Goal: Task Accomplishment & Management: Use online tool/utility

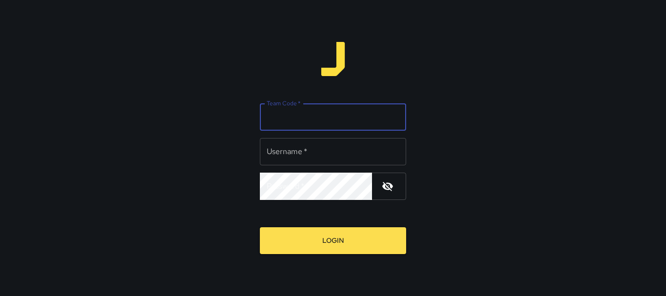
click at [327, 126] on input "Team Code   *" at bounding box center [333, 116] width 146 height 27
type input "*******"
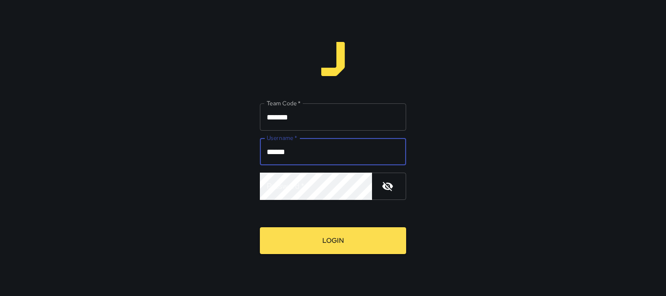
type input "******"
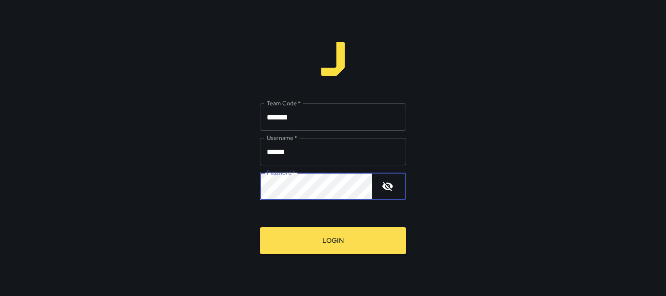
click at [260, 227] on button "Login" at bounding box center [333, 240] width 146 height 27
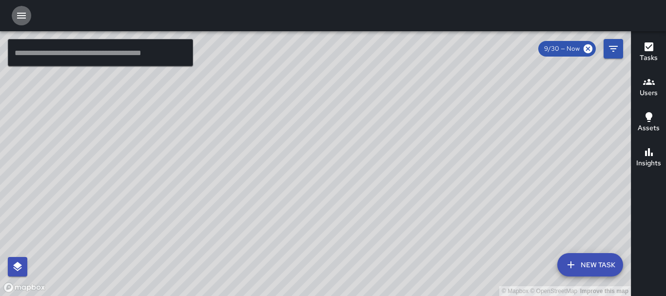
click at [22, 10] on icon "button" at bounding box center [22, 16] width 12 height 12
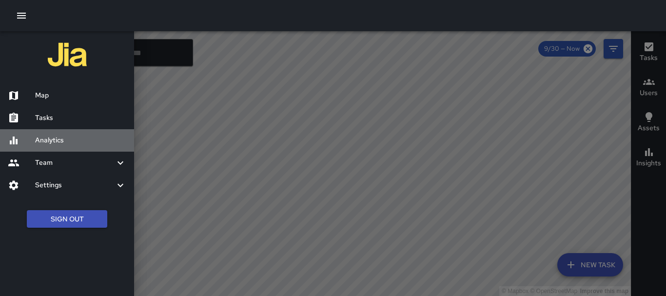
click at [67, 144] on h6 "Analytics" at bounding box center [80, 140] width 91 height 11
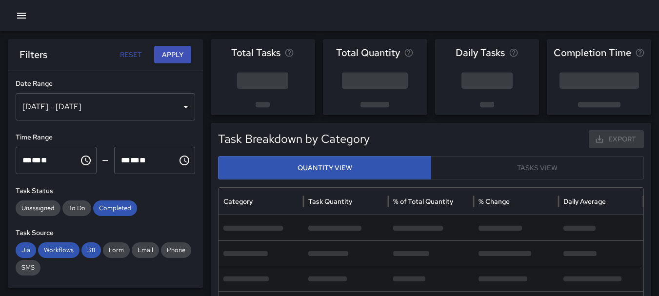
click at [183, 110] on div "[DATE] - [DATE]" at bounding box center [106, 106] width 180 height 27
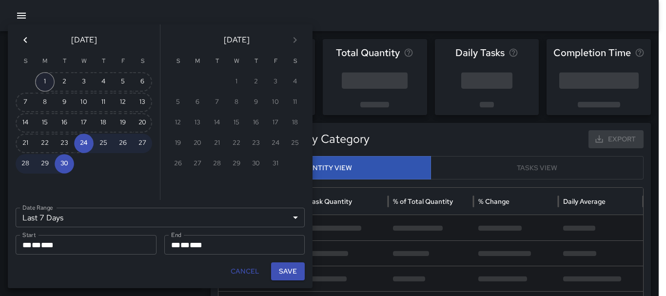
click at [48, 81] on button "1" at bounding box center [45, 82] width 20 height 20
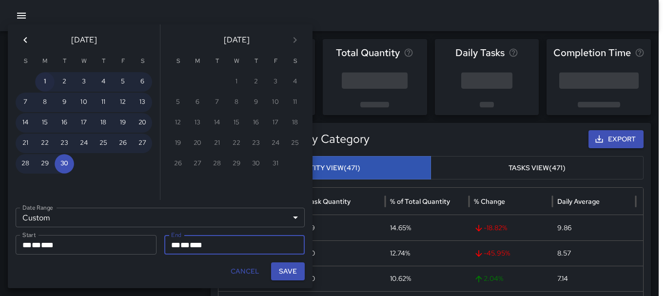
type input "******"
type input "**********"
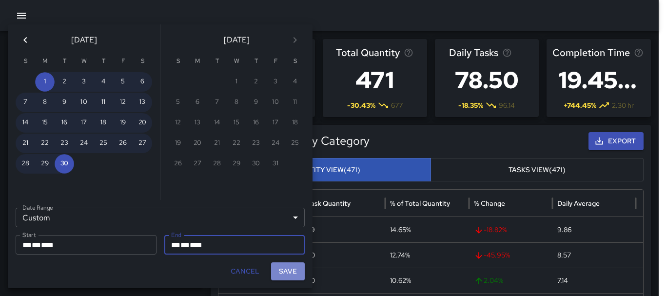
click at [291, 275] on button "Save" at bounding box center [288, 271] width 34 height 18
type input "**********"
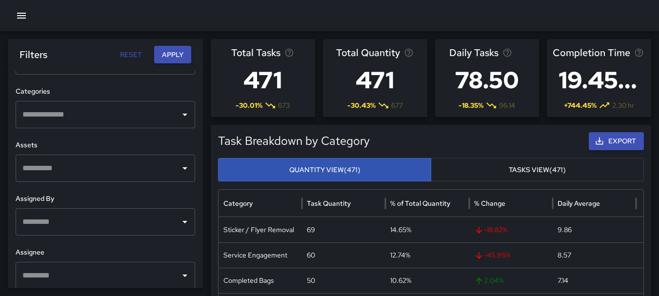
scroll to position [403, 0]
click at [179, 224] on icon "Open" at bounding box center [185, 222] width 12 height 12
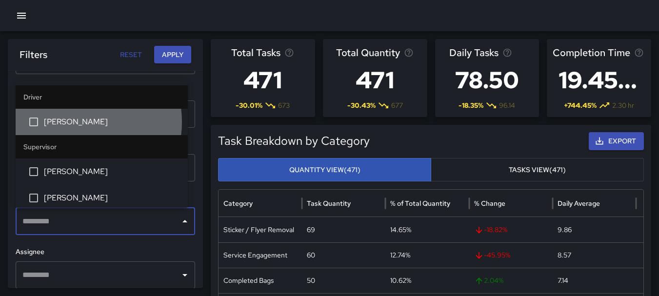
click at [77, 122] on span "[PERSON_NAME]" at bounding box center [112, 122] width 136 height 12
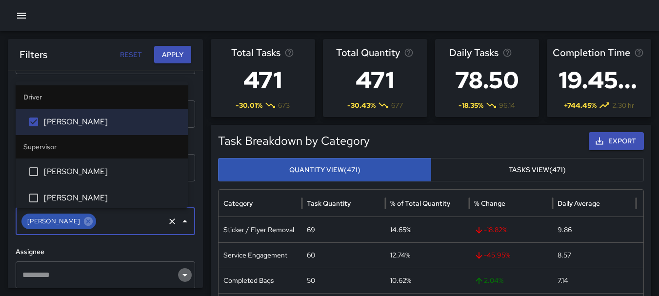
click at [180, 274] on icon "Open" at bounding box center [185, 275] width 12 height 12
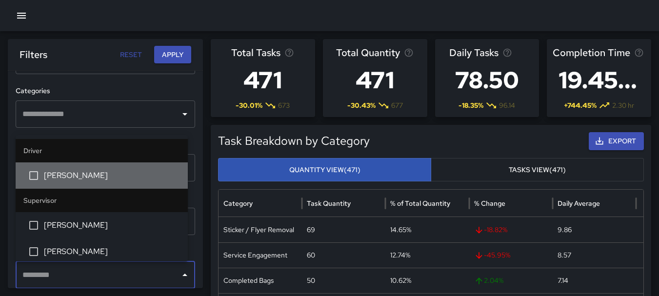
click at [116, 171] on span "[PERSON_NAME]" at bounding box center [112, 176] width 136 height 12
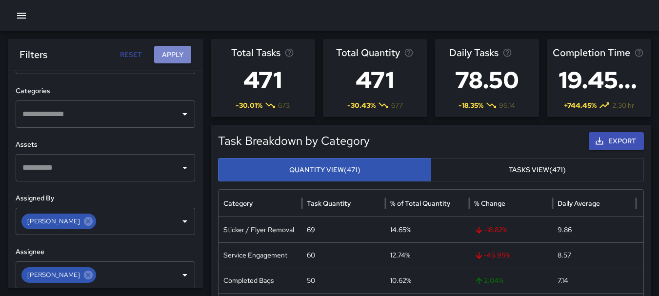
click at [176, 57] on button "Apply" at bounding box center [172, 55] width 37 height 18
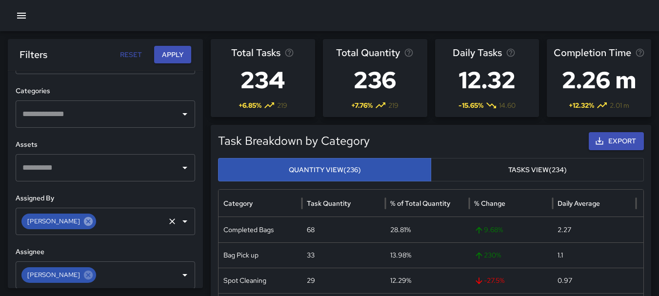
click at [84, 223] on icon at bounding box center [88, 221] width 9 height 9
click at [83, 274] on icon at bounding box center [88, 275] width 11 height 11
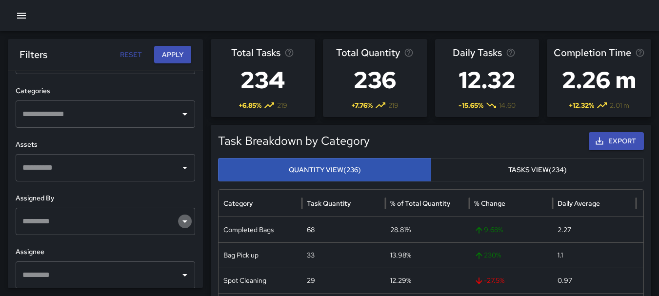
click at [180, 224] on icon "Open" at bounding box center [185, 222] width 12 height 12
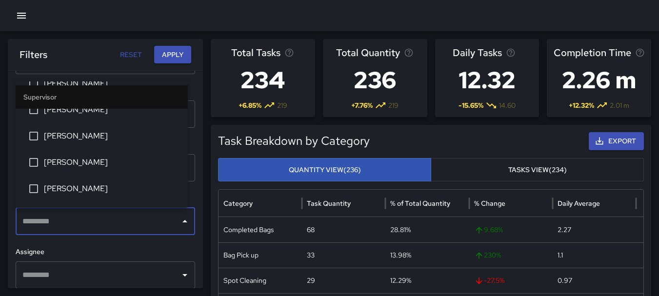
scroll to position [89, 0]
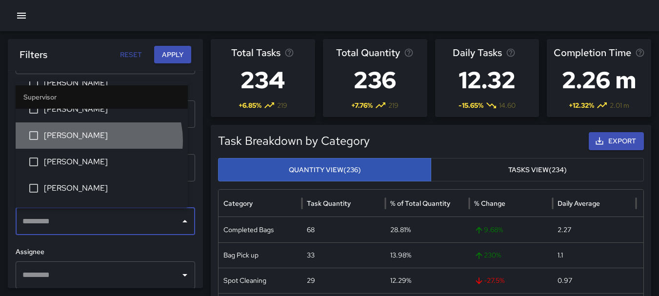
click at [97, 140] on span "[PERSON_NAME]" at bounding box center [112, 136] width 136 height 12
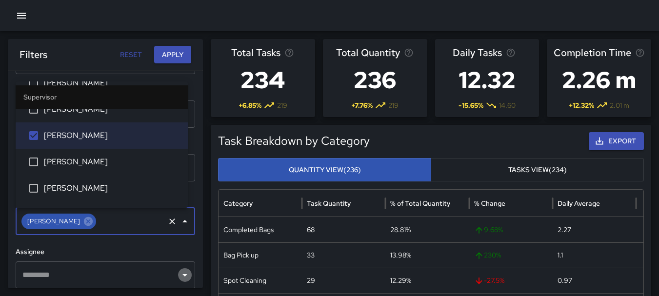
click at [179, 276] on icon "Open" at bounding box center [185, 275] width 12 height 12
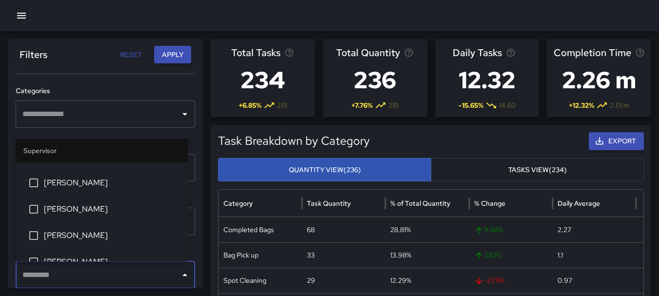
scroll to position [69, 0]
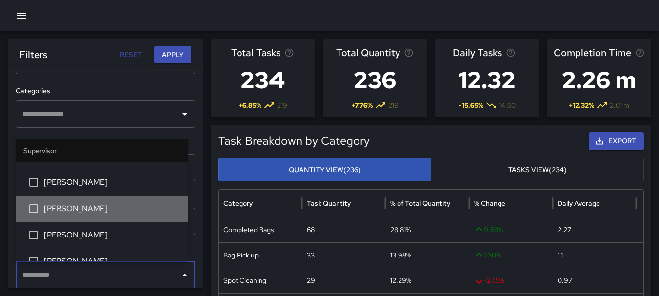
click at [139, 203] on span "[PERSON_NAME]" at bounding box center [112, 209] width 136 height 12
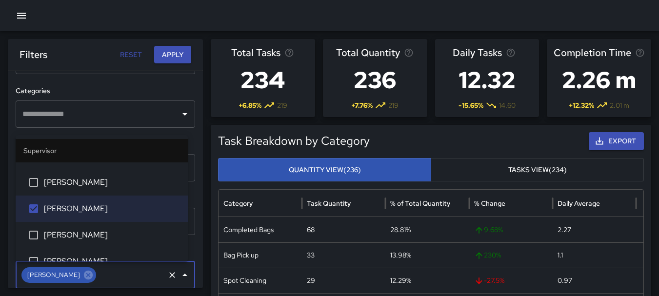
click at [174, 57] on button "Apply" at bounding box center [172, 55] width 37 height 18
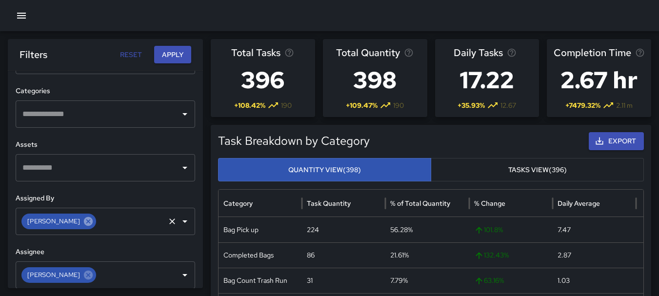
click at [84, 220] on icon at bounding box center [88, 221] width 9 height 9
click at [84, 278] on icon at bounding box center [88, 274] width 9 height 9
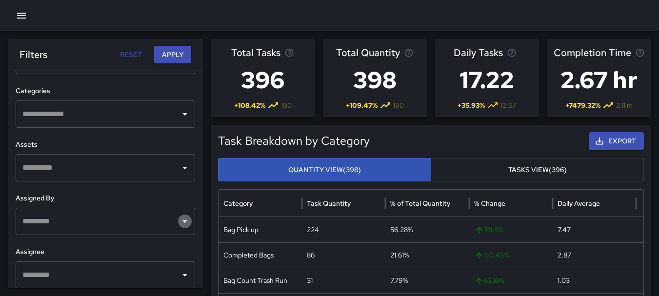
click at [182, 220] on icon "Open" at bounding box center [184, 221] width 5 height 2
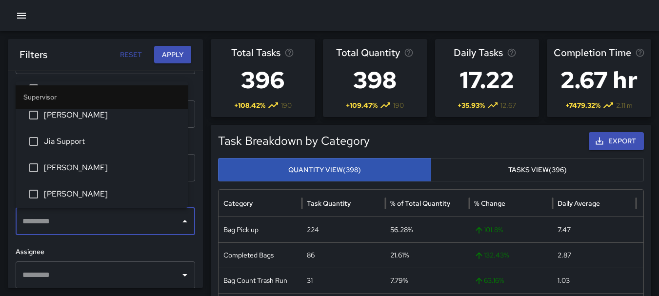
scroll to position [189, 0]
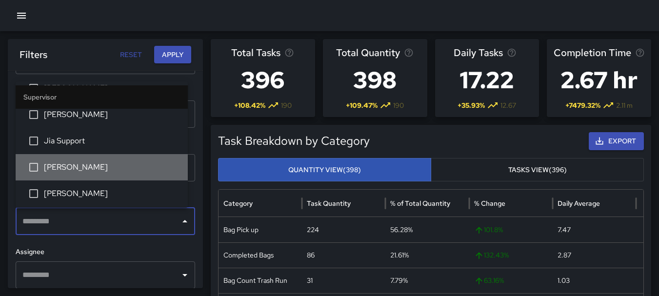
click at [137, 158] on li "[PERSON_NAME]" at bounding box center [102, 167] width 172 height 26
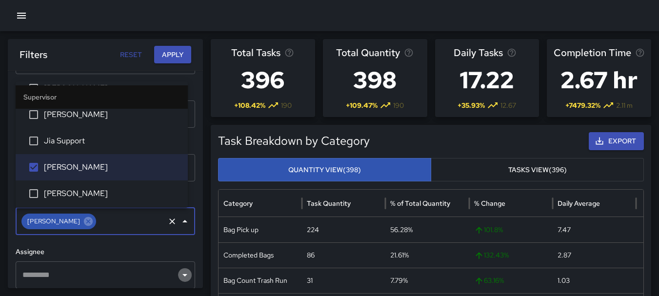
click at [179, 273] on icon "Open" at bounding box center [185, 275] width 12 height 12
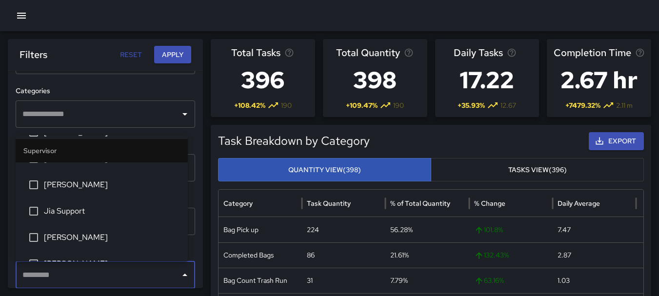
scroll to position [173, 0]
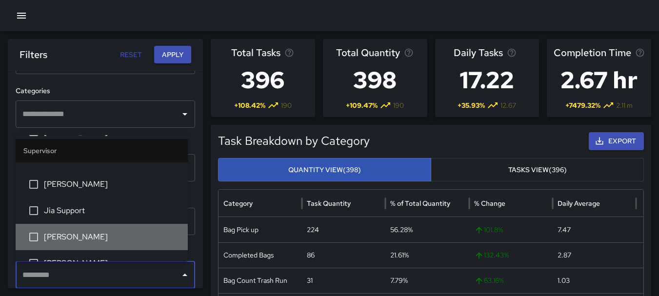
click at [142, 231] on li "[PERSON_NAME]" at bounding box center [102, 237] width 172 height 26
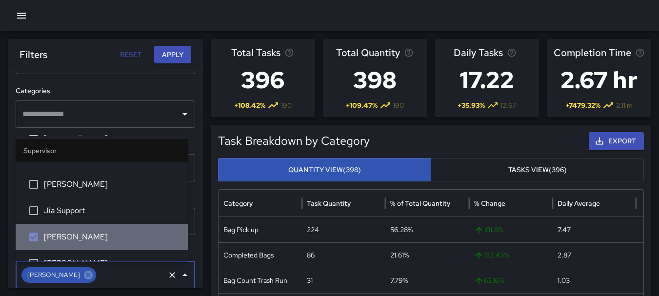
click at [142, 231] on li "[PERSON_NAME]" at bounding box center [102, 237] width 172 height 26
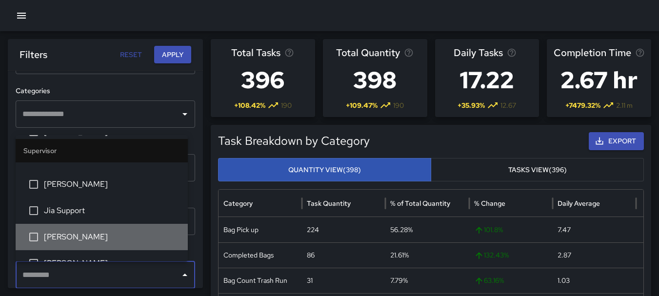
click at [142, 231] on li "[PERSON_NAME]" at bounding box center [102, 237] width 172 height 26
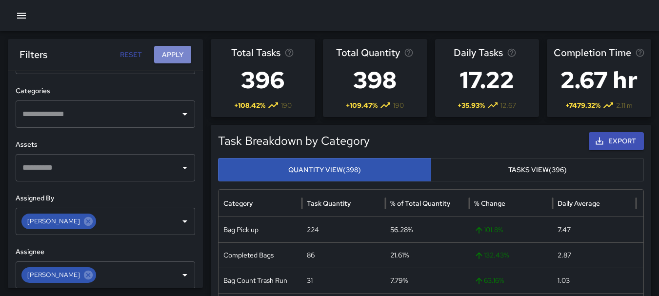
click at [181, 53] on button "Apply" at bounding box center [172, 55] width 37 height 18
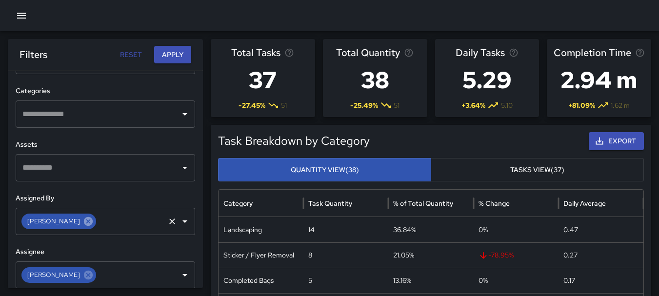
click at [83, 225] on icon at bounding box center [88, 221] width 11 height 11
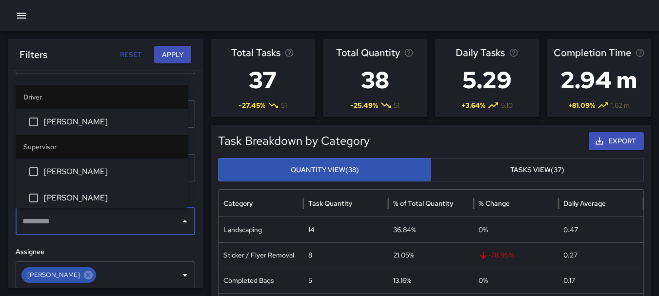
click at [80, 225] on input "text" at bounding box center [98, 221] width 156 height 19
click at [83, 276] on icon at bounding box center [88, 275] width 11 height 11
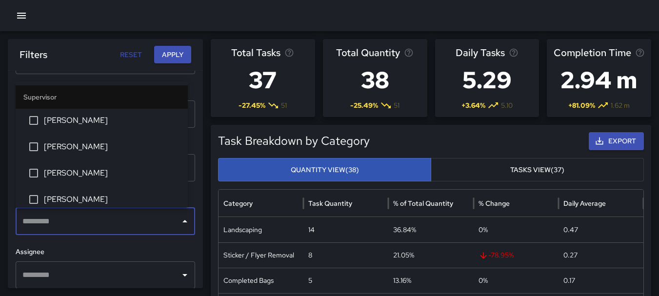
scroll to position [262, 0]
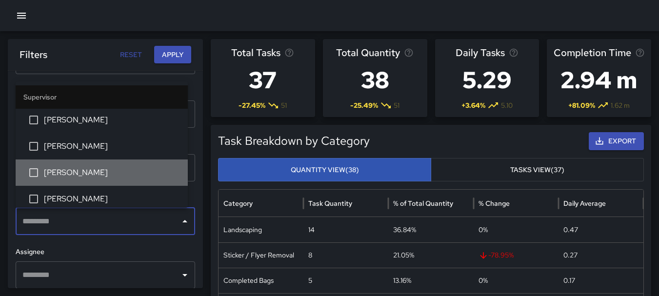
click at [146, 169] on span "[PERSON_NAME]" at bounding box center [112, 173] width 136 height 12
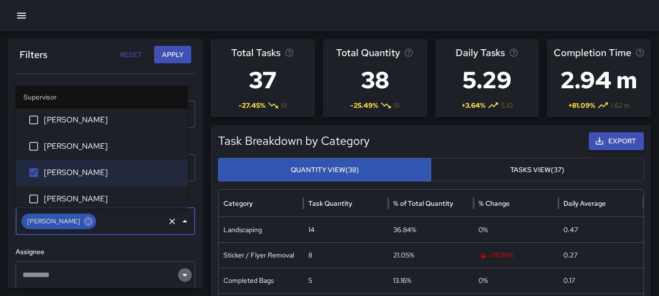
click at [179, 277] on icon "Open" at bounding box center [185, 275] width 12 height 12
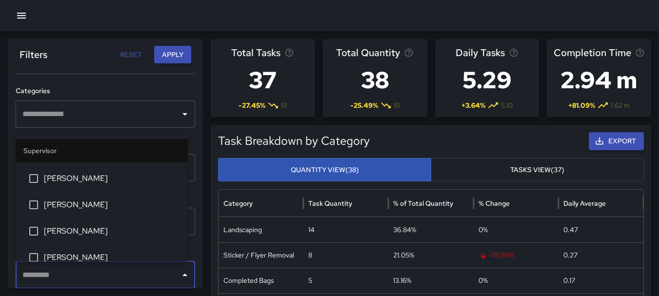
scroll to position [287, 0]
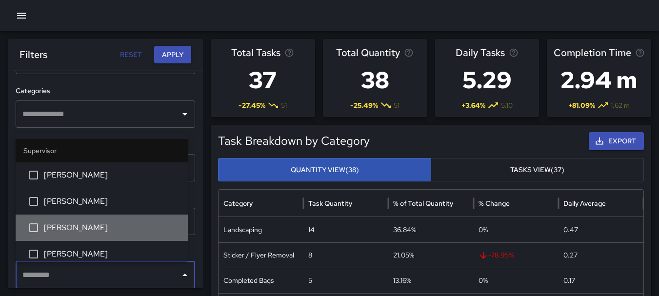
click at [136, 238] on li "[PERSON_NAME]" at bounding box center [102, 228] width 172 height 26
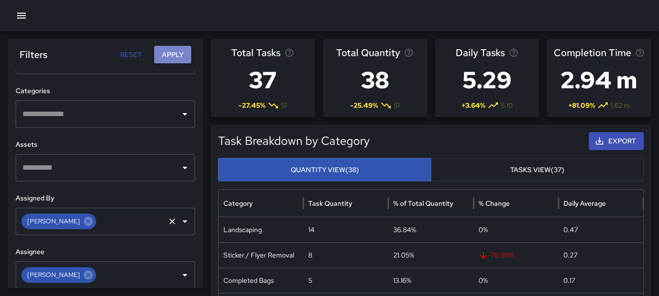
click at [177, 49] on button "Apply" at bounding box center [172, 55] width 37 height 18
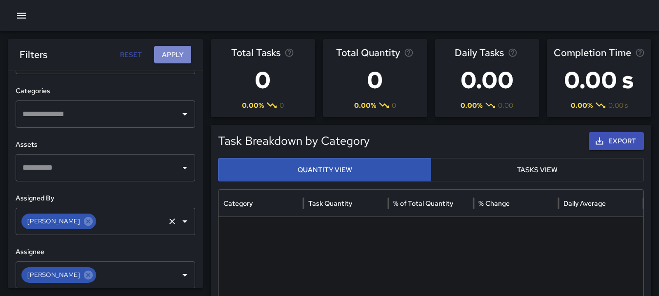
click at [175, 57] on button "Apply" at bounding box center [172, 55] width 37 height 18
click at [83, 220] on icon at bounding box center [88, 221] width 11 height 11
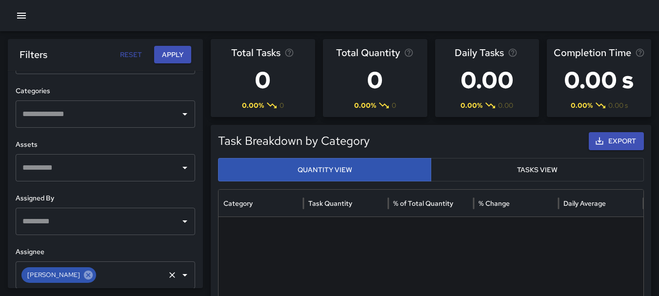
click at [84, 277] on icon at bounding box center [88, 274] width 9 height 9
click at [179, 222] on icon "Open" at bounding box center [185, 222] width 12 height 12
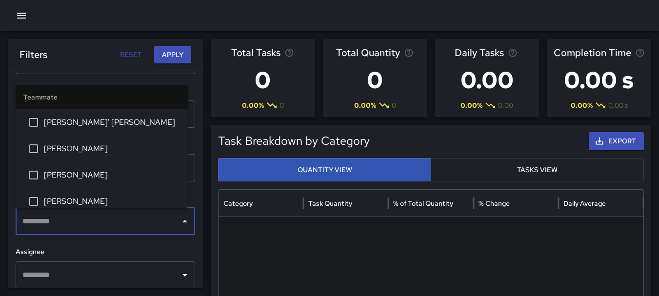
scroll to position [784, 0]
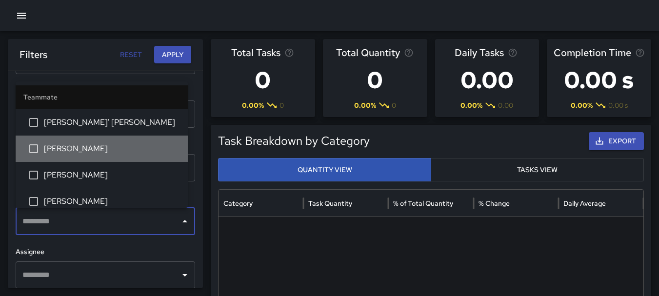
click at [114, 149] on span "[PERSON_NAME]" at bounding box center [112, 149] width 136 height 12
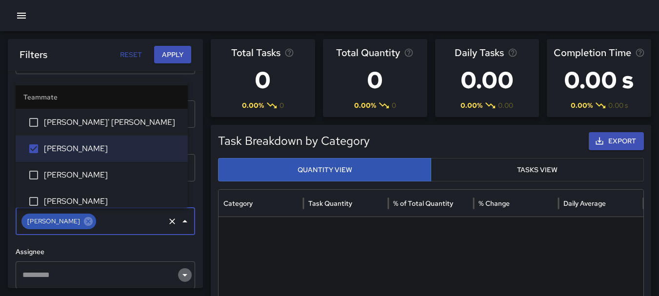
click at [179, 276] on icon "Open" at bounding box center [185, 275] width 12 height 12
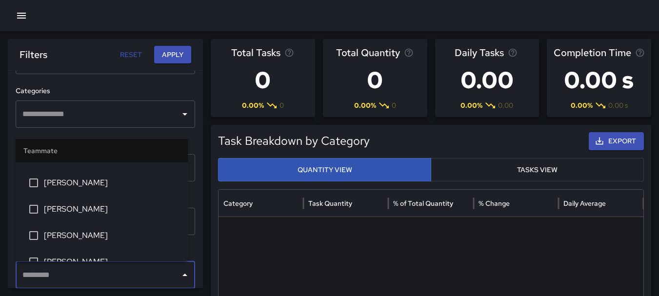
scroll to position [805, 0]
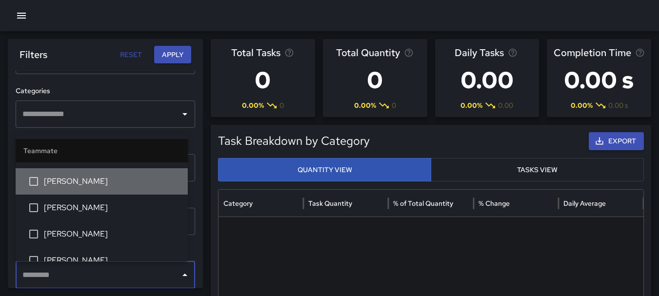
click at [133, 188] on li "[PERSON_NAME]" at bounding box center [102, 181] width 172 height 26
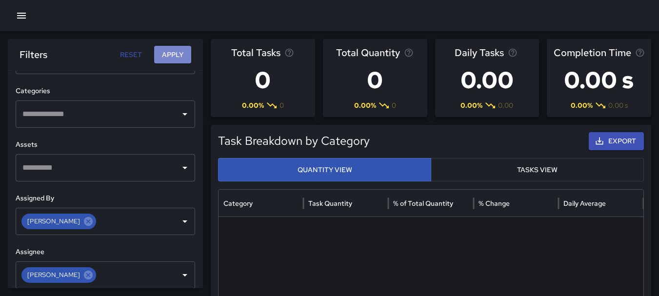
click at [178, 51] on button "Apply" at bounding box center [172, 55] width 37 height 18
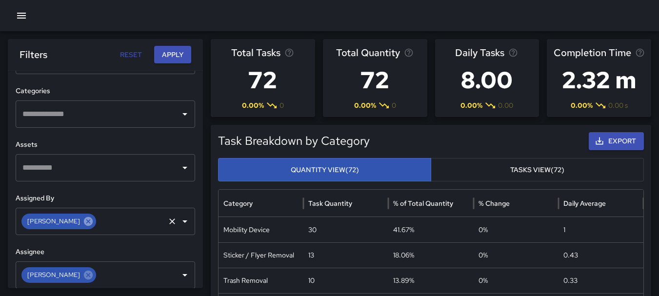
click at [83, 222] on icon at bounding box center [88, 221] width 11 height 11
click at [83, 276] on icon at bounding box center [88, 275] width 11 height 11
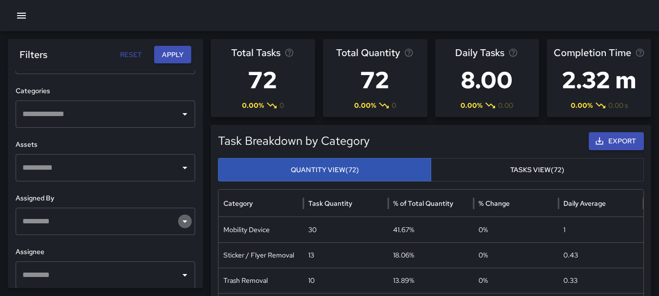
click at [182, 220] on icon "Open" at bounding box center [184, 221] width 5 height 2
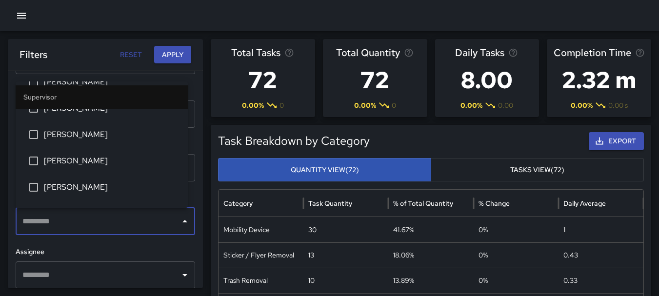
scroll to position [274, 0]
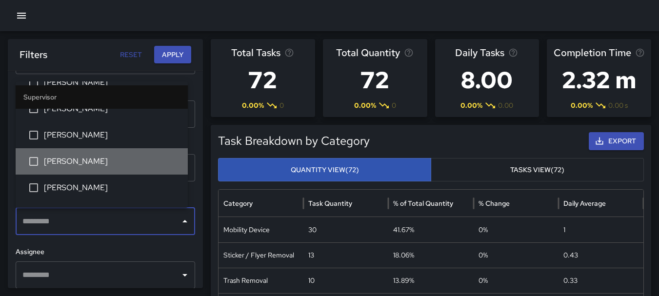
click at [126, 151] on li "[PERSON_NAME]" at bounding box center [102, 161] width 172 height 26
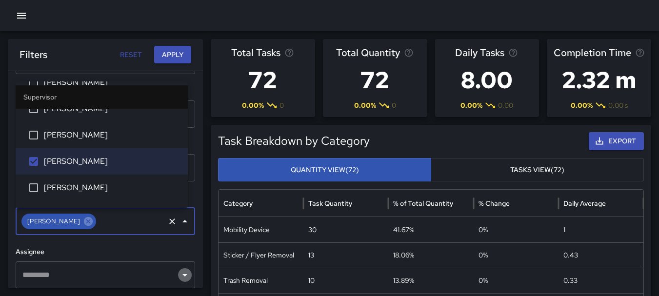
click at [179, 271] on icon "Open" at bounding box center [185, 275] width 12 height 12
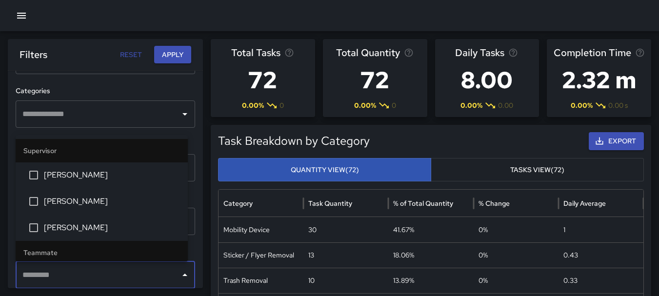
scroll to position [314, 0]
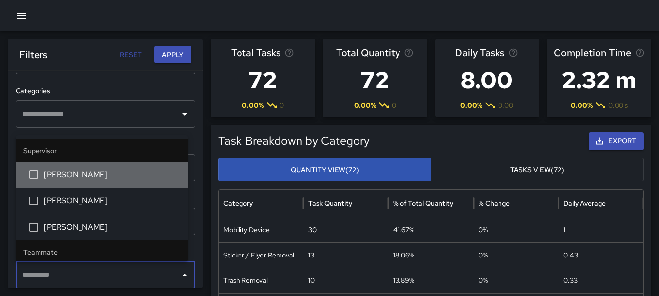
click at [121, 179] on span "[PERSON_NAME]" at bounding box center [112, 175] width 136 height 12
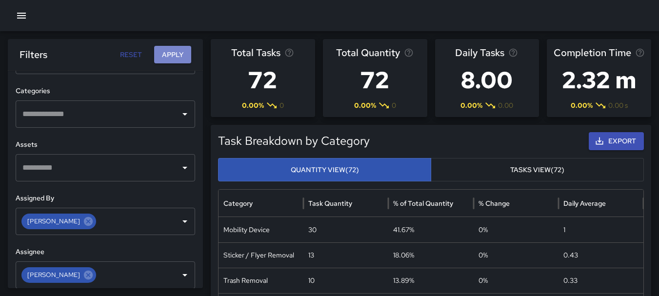
click at [165, 57] on button "Apply" at bounding box center [172, 55] width 37 height 18
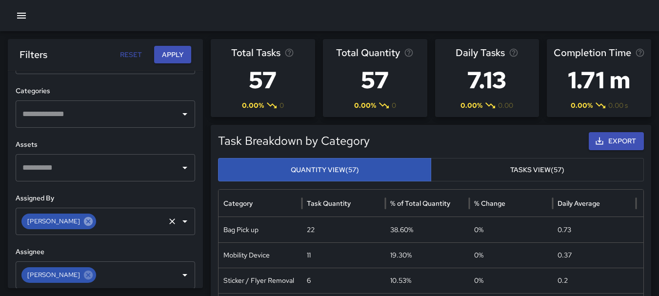
click at [84, 220] on icon at bounding box center [88, 221] width 9 height 9
click at [84, 277] on icon at bounding box center [88, 274] width 9 height 9
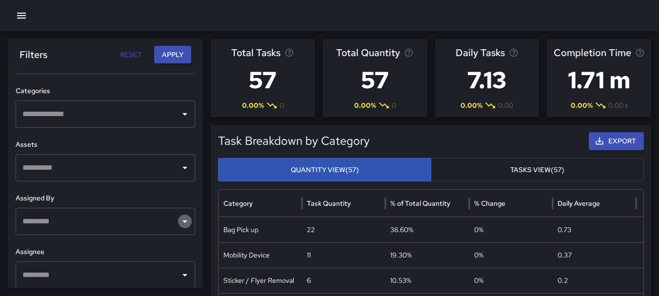
click at [179, 221] on icon "Open" at bounding box center [185, 222] width 12 height 12
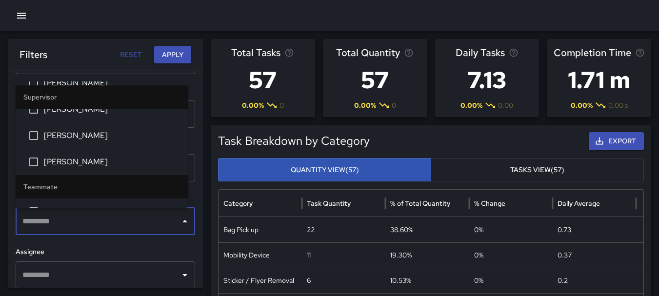
scroll to position [328, 0]
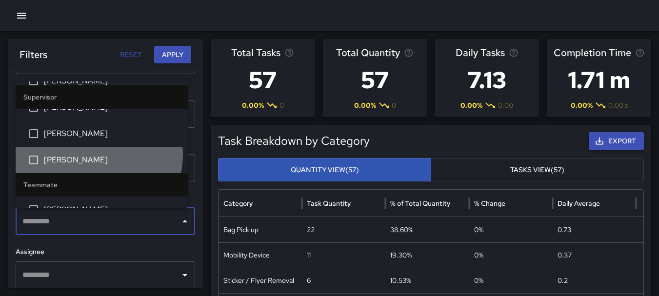
click at [98, 155] on span "[PERSON_NAME]" at bounding box center [112, 160] width 136 height 12
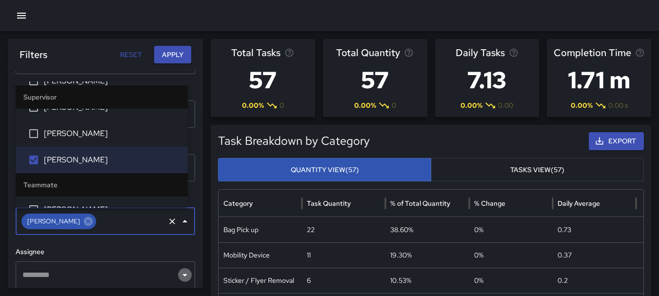
click at [179, 273] on icon "Open" at bounding box center [185, 275] width 12 height 12
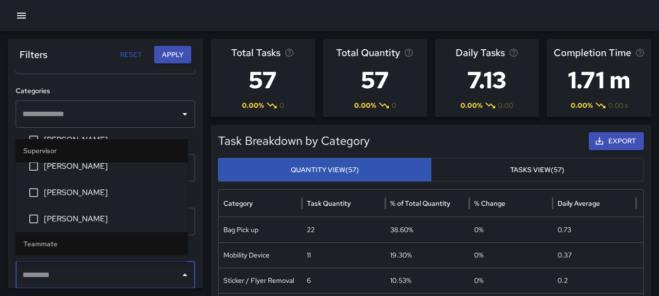
scroll to position [323, 0]
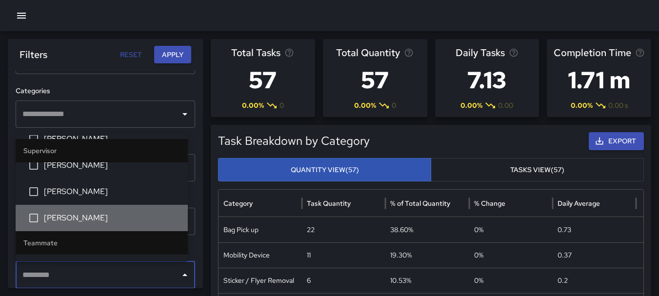
click at [145, 217] on span "[PERSON_NAME]" at bounding box center [112, 218] width 136 height 12
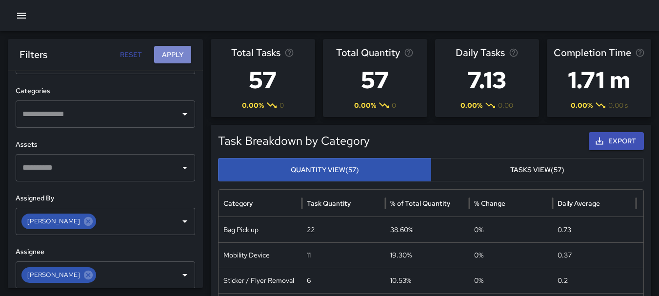
click at [182, 53] on button "Apply" at bounding box center [172, 55] width 37 height 18
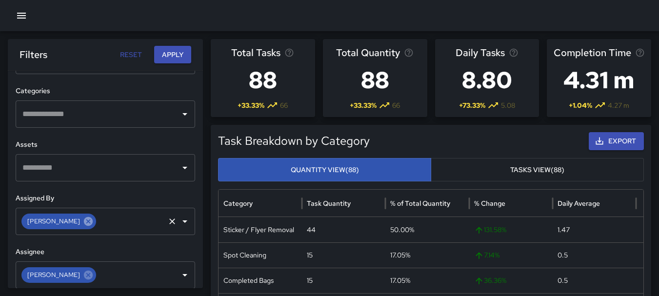
click at [84, 219] on icon at bounding box center [88, 221] width 9 height 9
click at [84, 277] on icon at bounding box center [88, 274] width 9 height 9
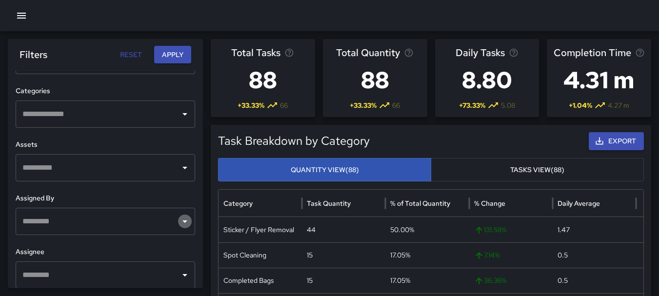
click at [179, 226] on icon "Open" at bounding box center [185, 222] width 12 height 12
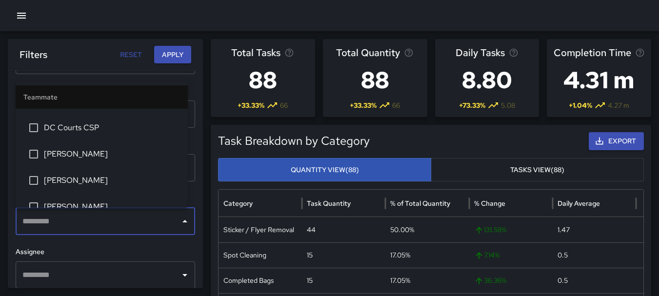
scroll to position [550, 0]
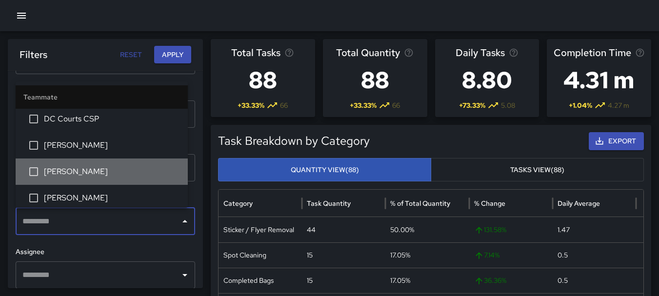
click at [116, 162] on li "[PERSON_NAME]" at bounding box center [102, 172] width 172 height 26
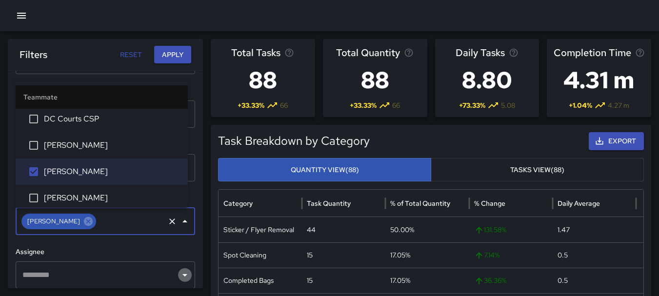
click at [182, 275] on icon "Open" at bounding box center [184, 275] width 5 height 2
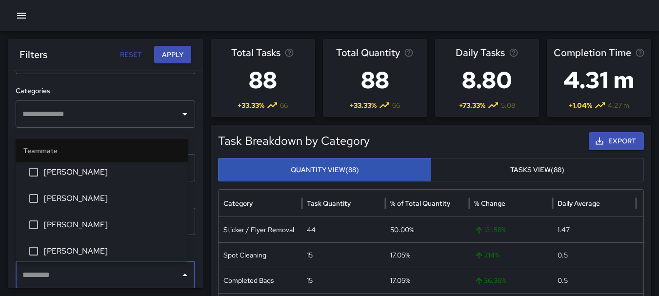
scroll to position [578, 0]
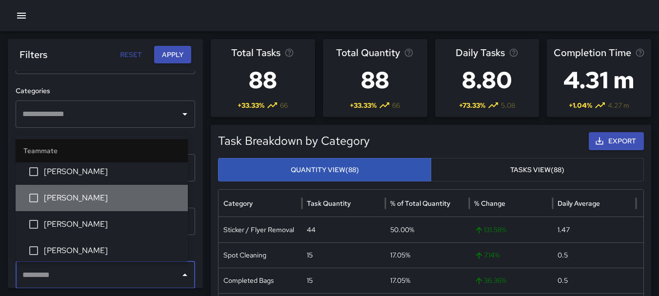
click at [127, 193] on span "[PERSON_NAME]" at bounding box center [112, 198] width 136 height 12
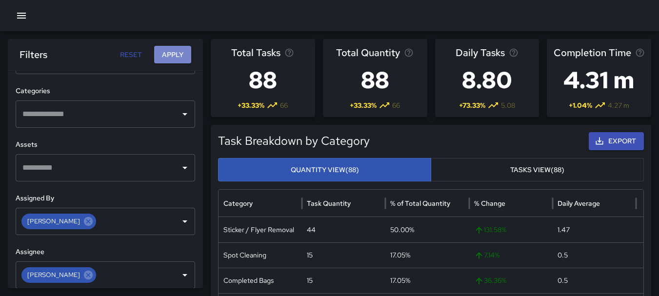
click at [179, 51] on button "Apply" at bounding box center [172, 55] width 37 height 18
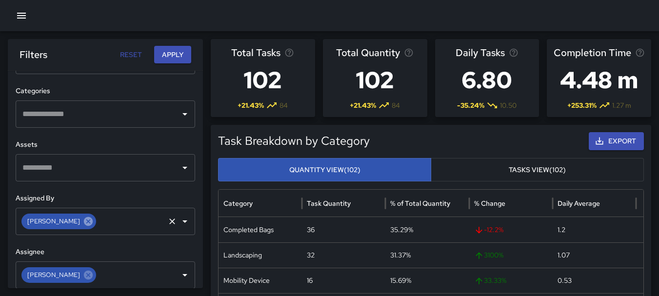
click at [84, 223] on icon at bounding box center [88, 221] width 9 height 9
click at [84, 277] on icon at bounding box center [88, 274] width 9 height 9
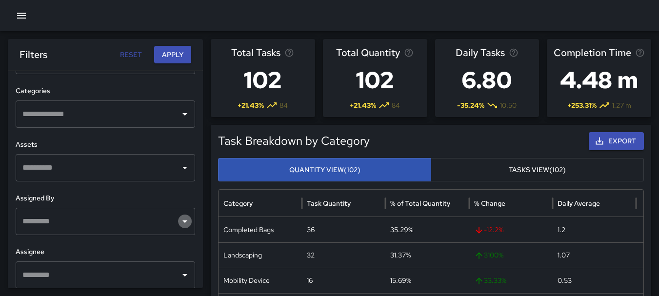
click at [179, 220] on icon "Open" at bounding box center [185, 222] width 12 height 12
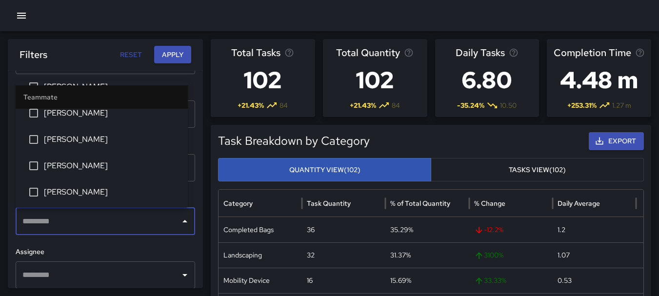
scroll to position [608, 0]
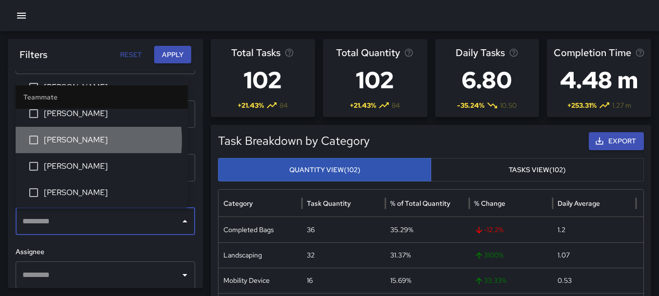
click at [44, 140] on span "[PERSON_NAME]" at bounding box center [112, 140] width 136 height 12
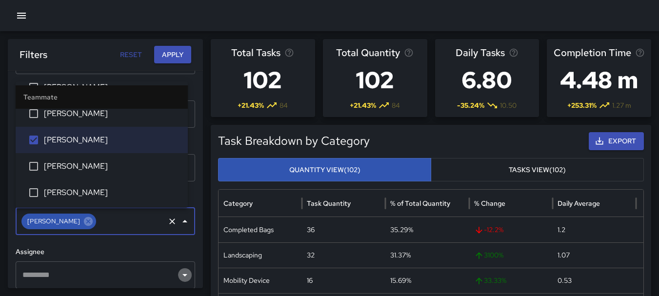
click at [179, 273] on icon "Open" at bounding box center [185, 275] width 12 height 12
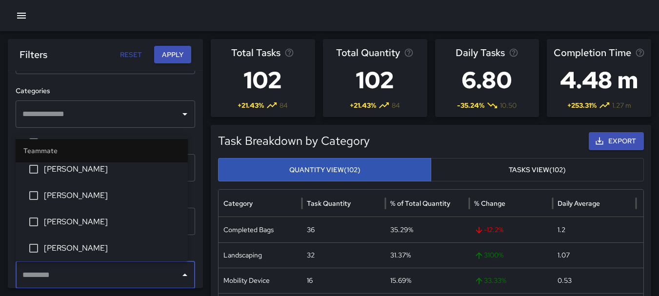
scroll to position [580, 0]
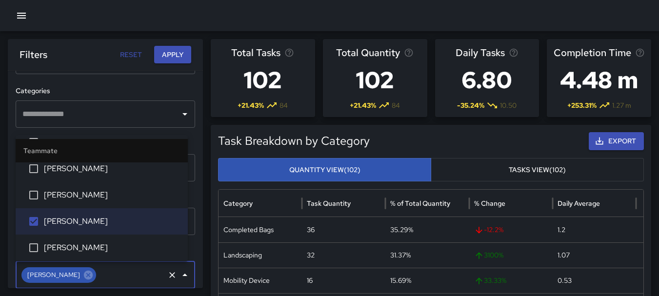
click at [179, 50] on button "Apply" at bounding box center [172, 55] width 37 height 18
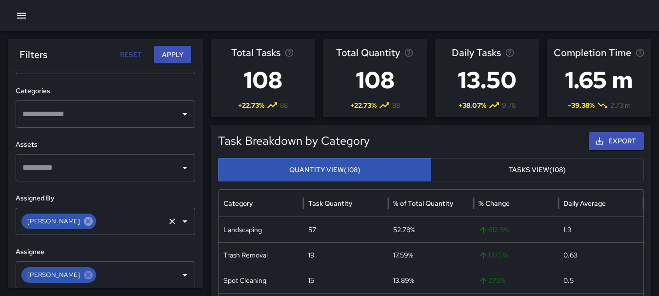
click at [83, 223] on icon at bounding box center [88, 221] width 11 height 11
click at [84, 279] on icon at bounding box center [88, 274] width 9 height 9
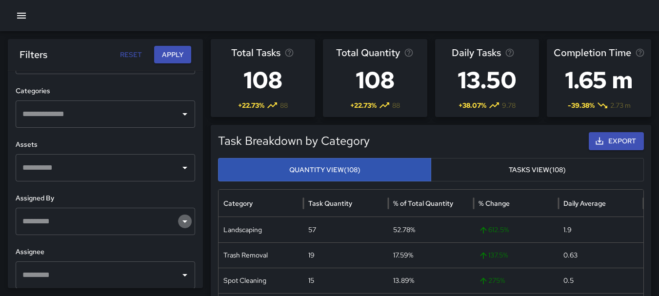
click at [179, 223] on icon "Open" at bounding box center [185, 222] width 12 height 12
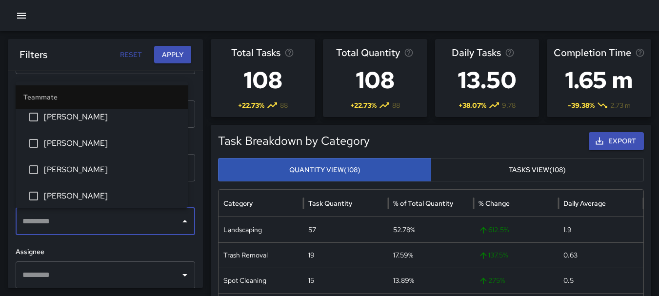
scroll to position [632, 0]
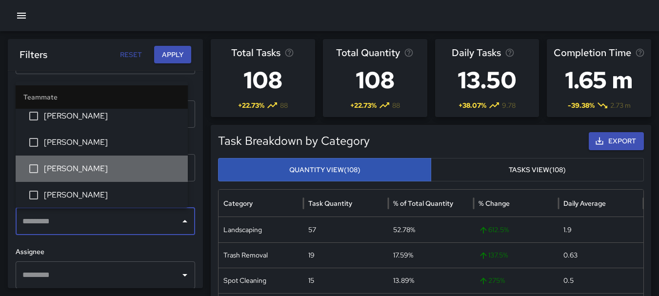
click at [117, 167] on span "[PERSON_NAME]" at bounding box center [112, 169] width 136 height 12
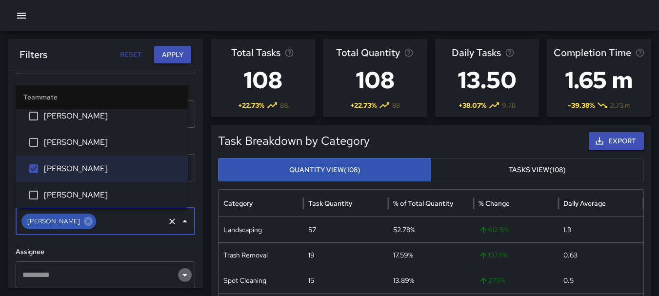
click at [179, 273] on icon "Open" at bounding box center [185, 275] width 12 height 12
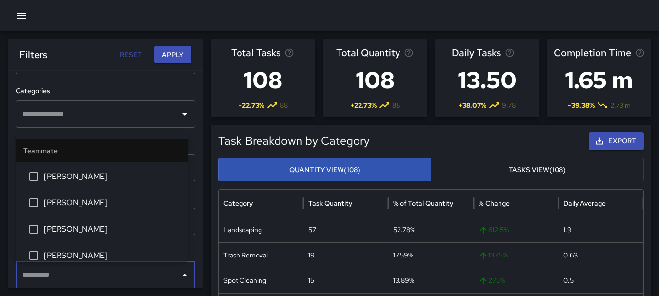
scroll to position [648, 0]
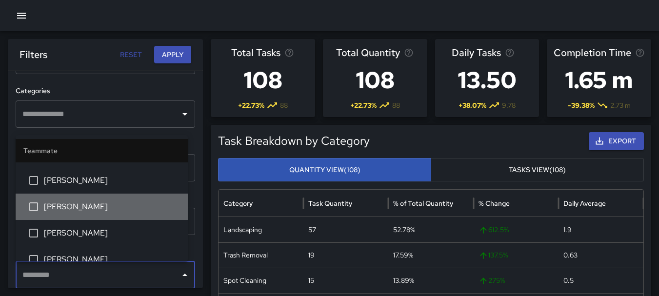
click at [124, 200] on li "[PERSON_NAME]" at bounding box center [102, 207] width 172 height 26
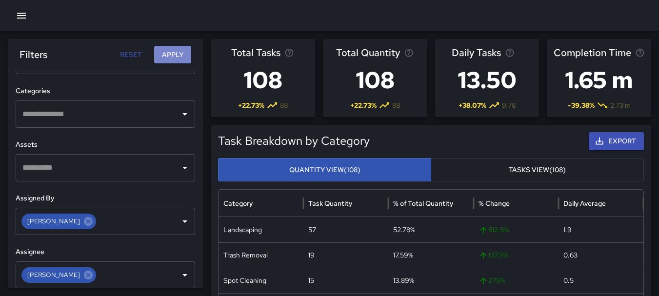
click at [175, 50] on button "Apply" at bounding box center [172, 55] width 37 height 18
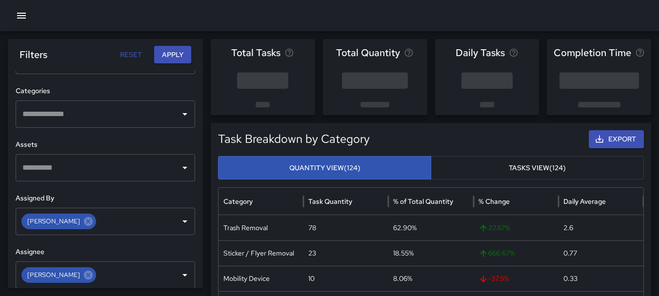
click at [180, 59] on button "Apply" at bounding box center [172, 55] width 37 height 18
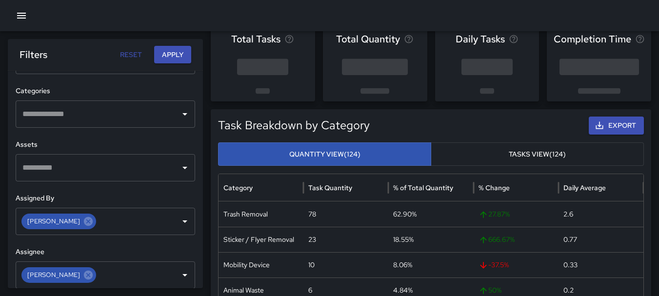
scroll to position [0, 0]
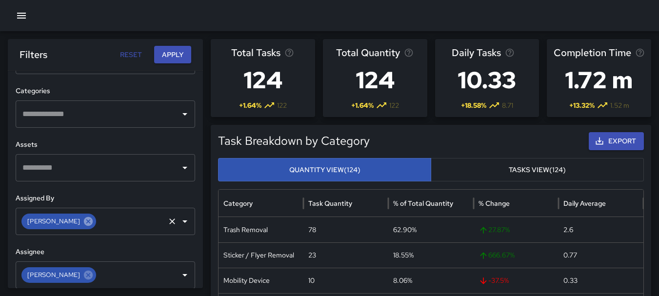
click at [84, 224] on icon at bounding box center [88, 221] width 9 height 9
click at [84, 275] on icon at bounding box center [88, 274] width 9 height 9
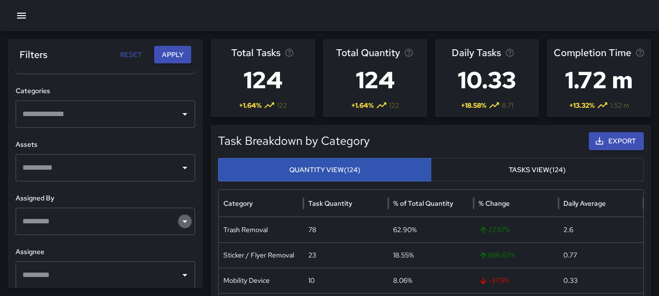
click at [182, 221] on icon "Open" at bounding box center [184, 221] width 5 height 2
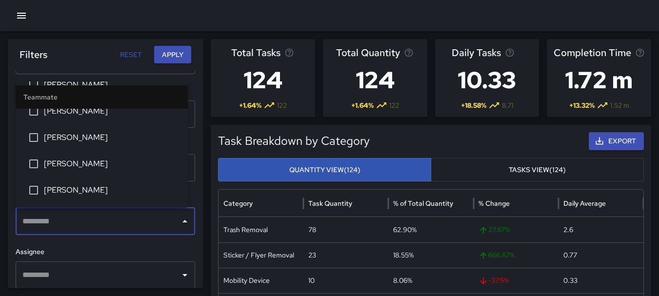
scroll to position [690, 0]
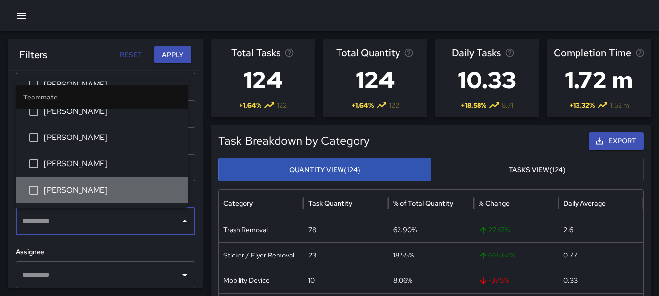
click at [122, 185] on span "[PERSON_NAME]" at bounding box center [112, 190] width 136 height 12
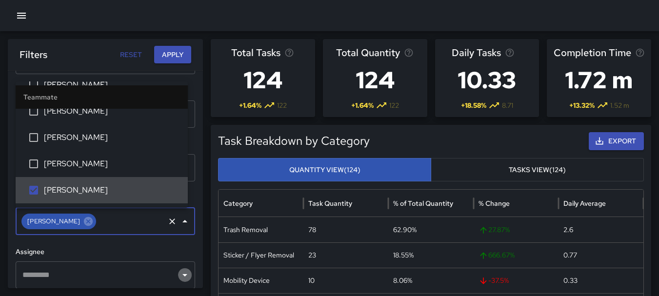
click at [179, 273] on icon "Open" at bounding box center [185, 275] width 12 height 12
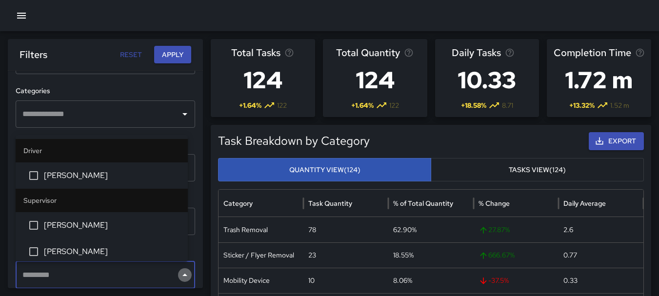
click at [179, 273] on icon "Close" at bounding box center [185, 275] width 12 height 12
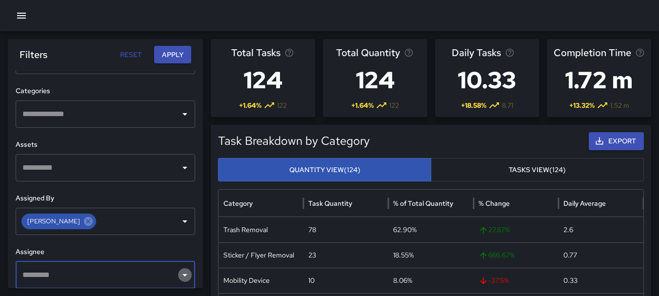
click at [179, 273] on icon "Open" at bounding box center [185, 275] width 12 height 12
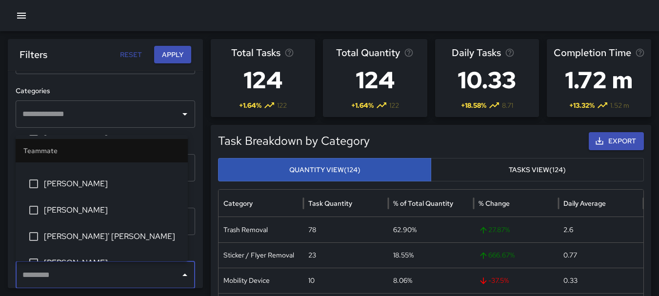
scroll to position [725, 0]
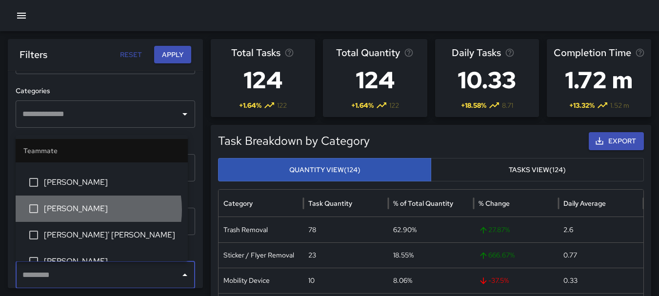
click at [83, 210] on span "[PERSON_NAME]" at bounding box center [112, 209] width 136 height 12
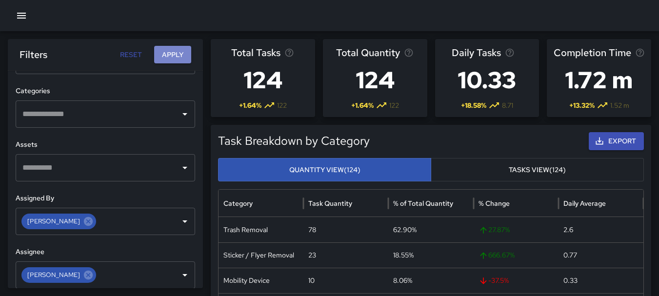
click at [176, 53] on button "Apply" at bounding box center [172, 55] width 37 height 18
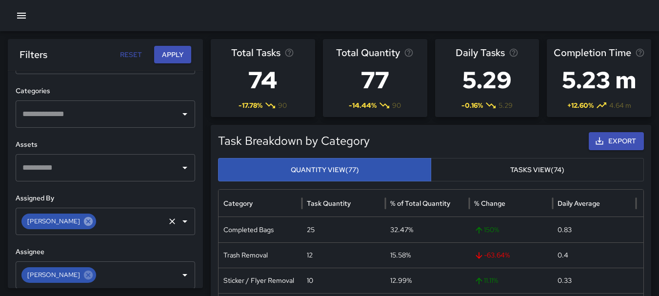
click at [83, 220] on icon at bounding box center [88, 221] width 11 height 11
click at [84, 273] on icon at bounding box center [88, 274] width 9 height 9
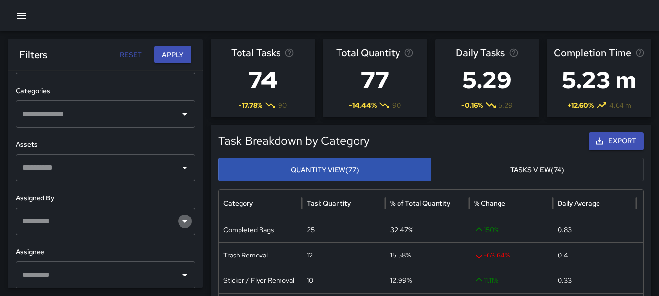
click at [179, 219] on icon "Open" at bounding box center [185, 222] width 12 height 12
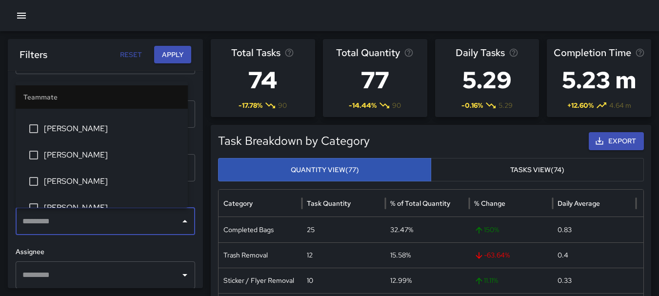
scroll to position [806, 0]
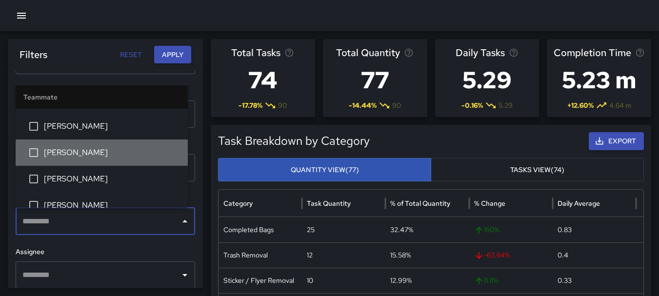
click at [103, 151] on span "[PERSON_NAME]" at bounding box center [112, 153] width 136 height 12
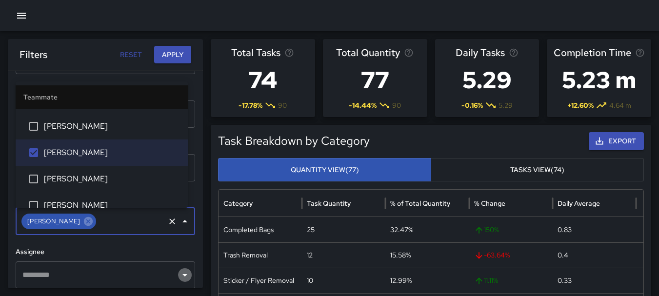
click at [179, 274] on icon "Open" at bounding box center [185, 275] width 12 height 12
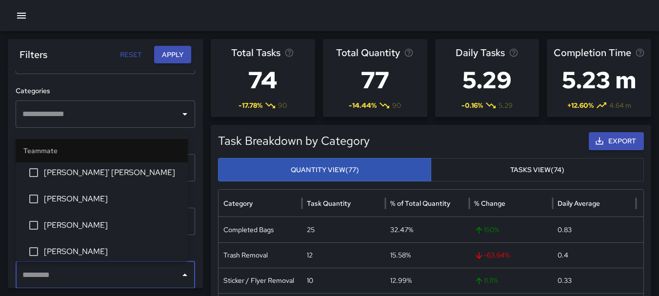
scroll to position [788, 0]
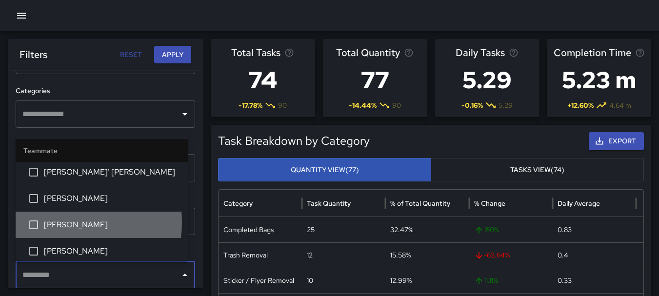
click at [62, 222] on span "[PERSON_NAME]" at bounding box center [112, 225] width 136 height 12
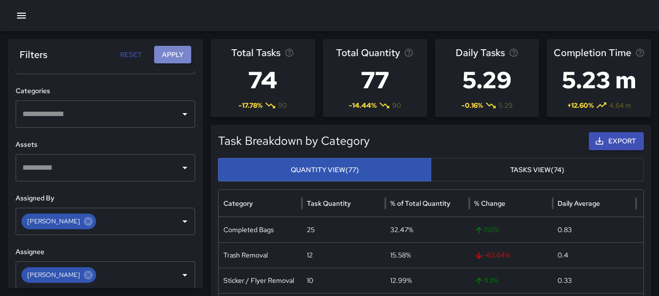
click at [175, 53] on button "Apply" at bounding box center [172, 55] width 37 height 18
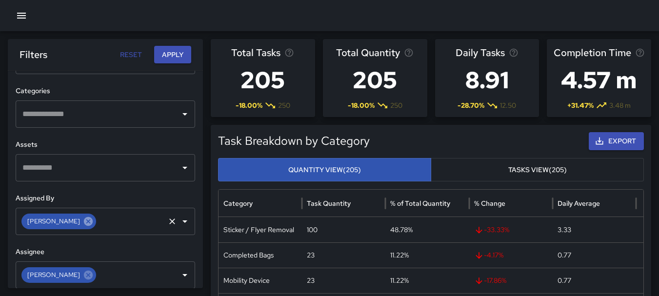
click at [87, 223] on icon at bounding box center [88, 221] width 9 height 9
click at [89, 274] on icon at bounding box center [88, 274] width 9 height 9
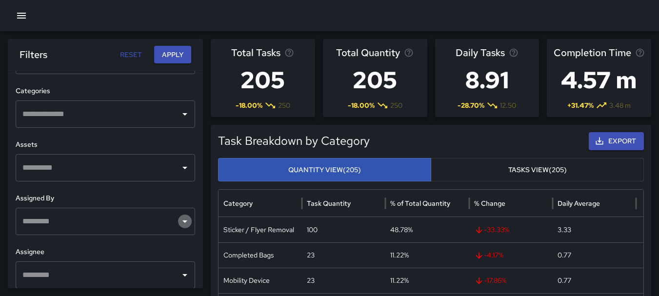
click at [182, 221] on icon "Open" at bounding box center [184, 221] width 5 height 2
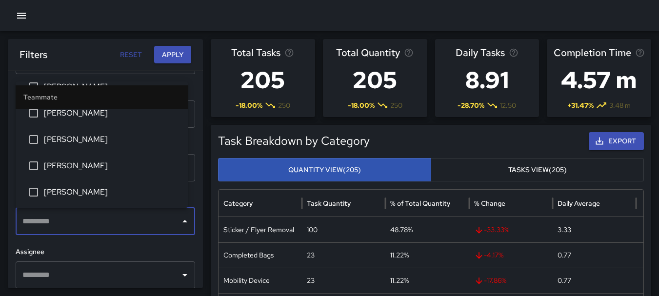
scroll to position [874, 0]
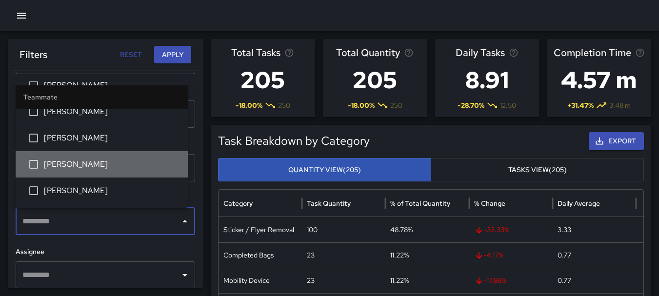
click at [126, 168] on span "[PERSON_NAME]" at bounding box center [112, 165] width 136 height 12
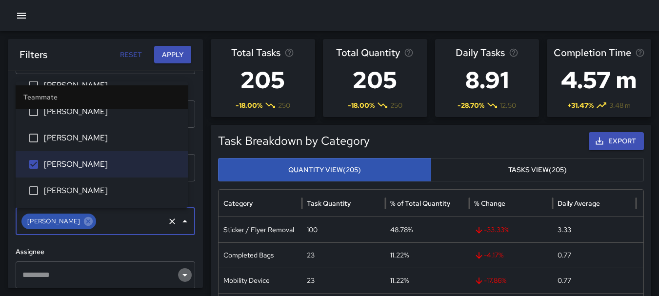
click at [180, 272] on icon "Open" at bounding box center [185, 275] width 12 height 12
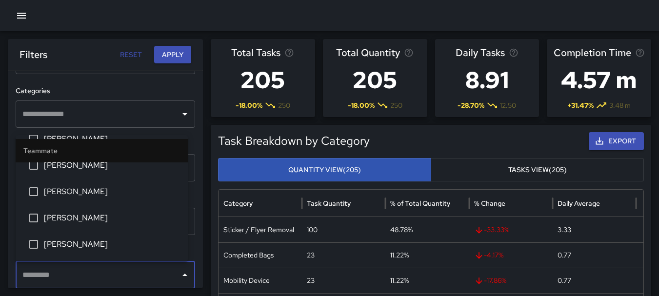
click at [124, 221] on span "[PERSON_NAME]" at bounding box center [112, 218] width 136 height 12
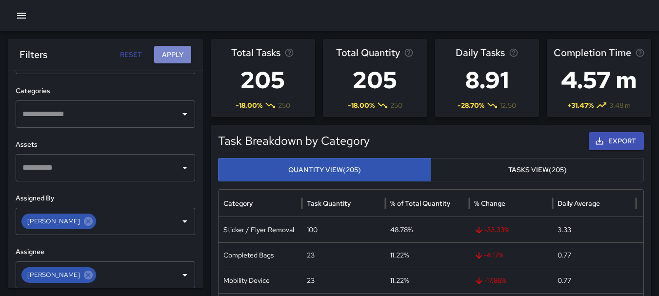
click at [180, 54] on button "Apply" at bounding box center [172, 55] width 37 height 18
